Goal: Task Accomplishment & Management: Manage account settings

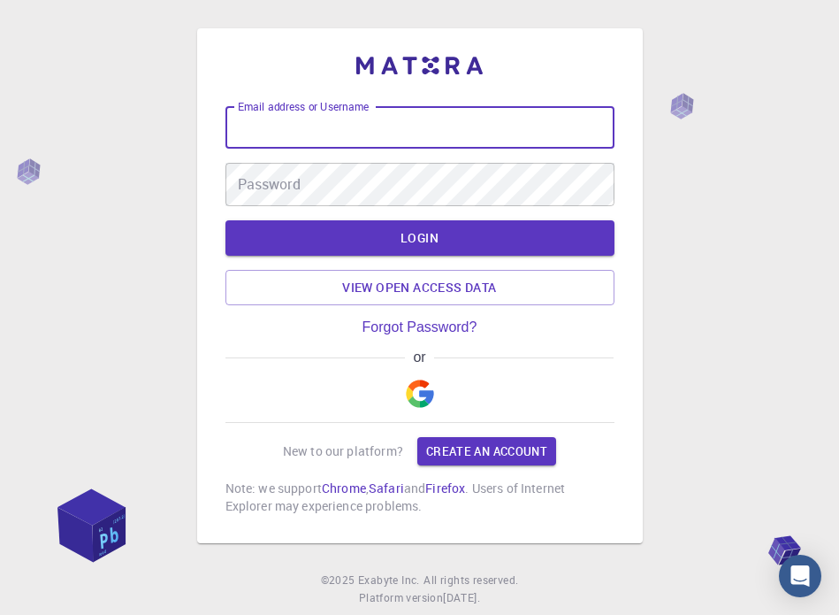
click at [279, 133] on input "Email address or Username" at bounding box center [420, 127] width 389 height 42
